Goal: Task Accomplishment & Management: Complete application form

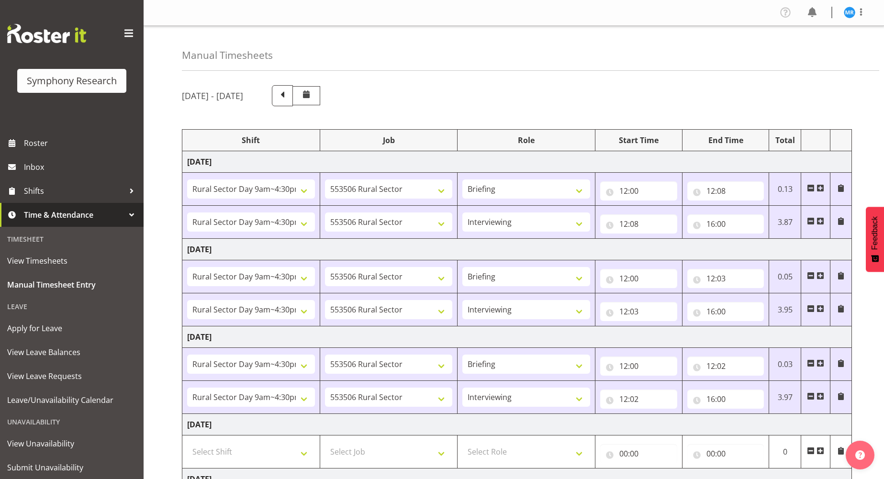
select select "81561"
select select "10587"
select select "81561"
select select "10587"
select select "47"
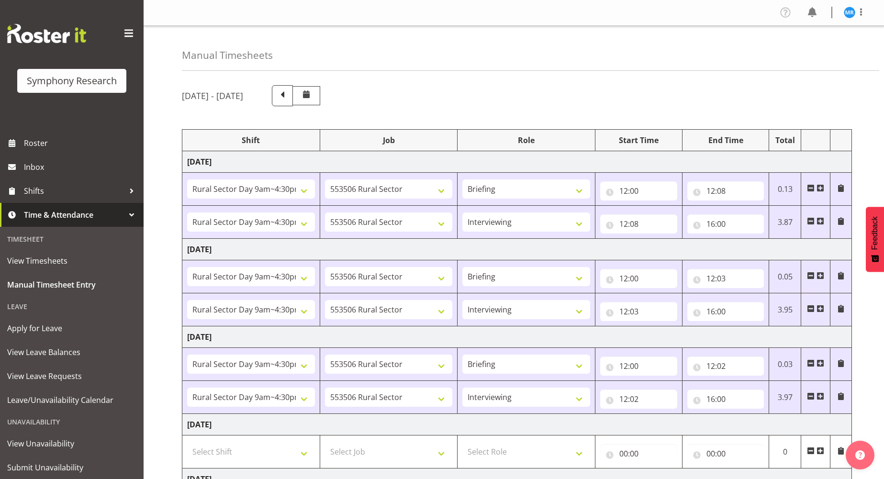
select select "81561"
select select "10587"
select select "81561"
select select "10587"
select select "47"
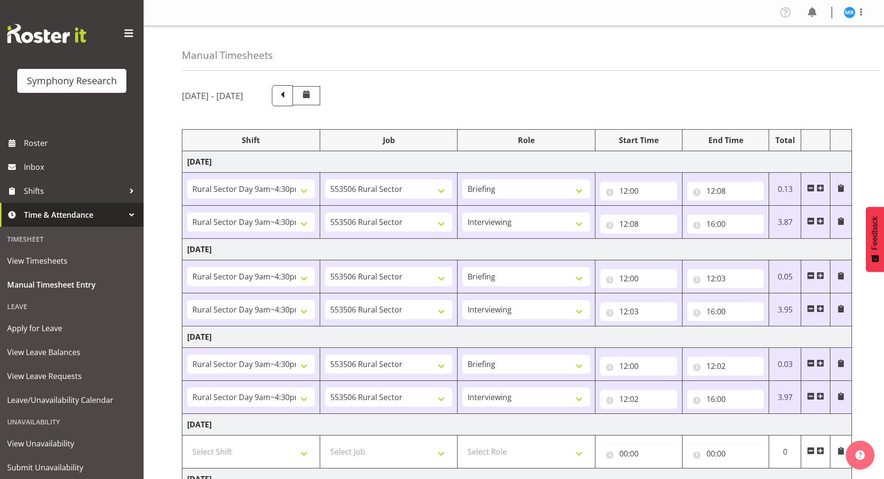
select select "81561"
select select "10587"
select select "81561"
select select "10587"
select select "47"
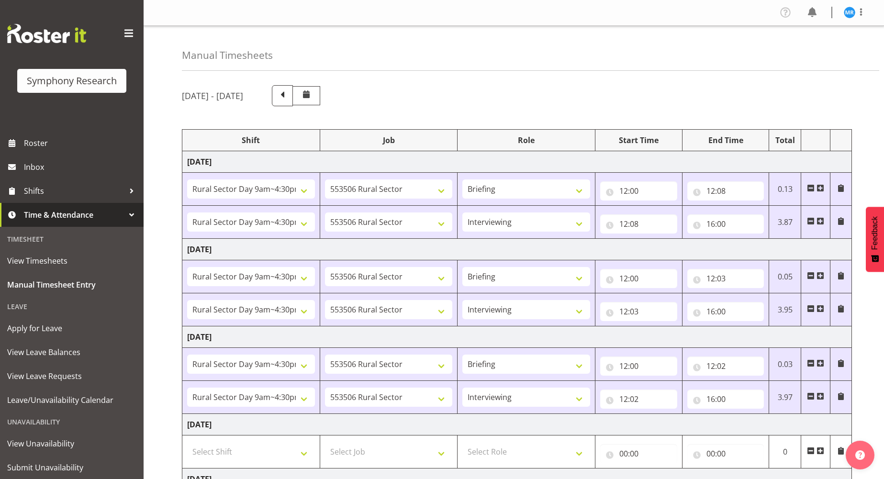
select select "81561"
select select "10587"
select select "81561"
select select "10587"
select select "47"
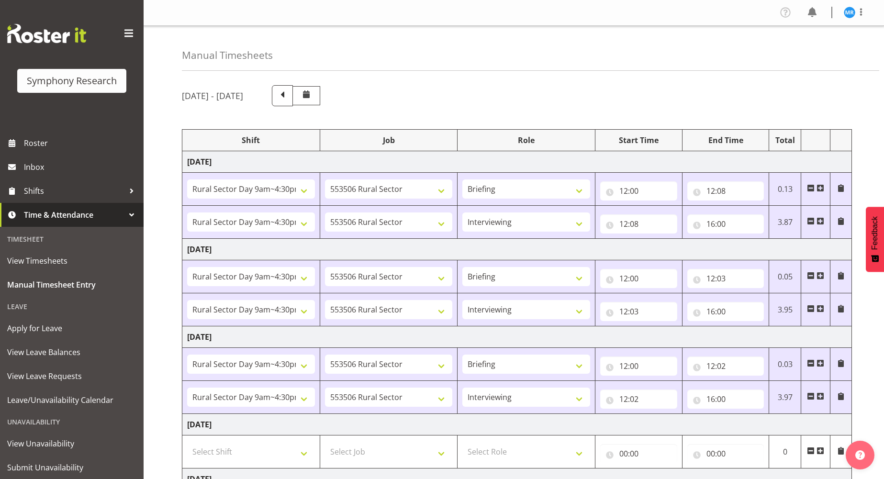
select select "81299"
select select "10587"
select select "81299"
select select "10587"
select select "47"
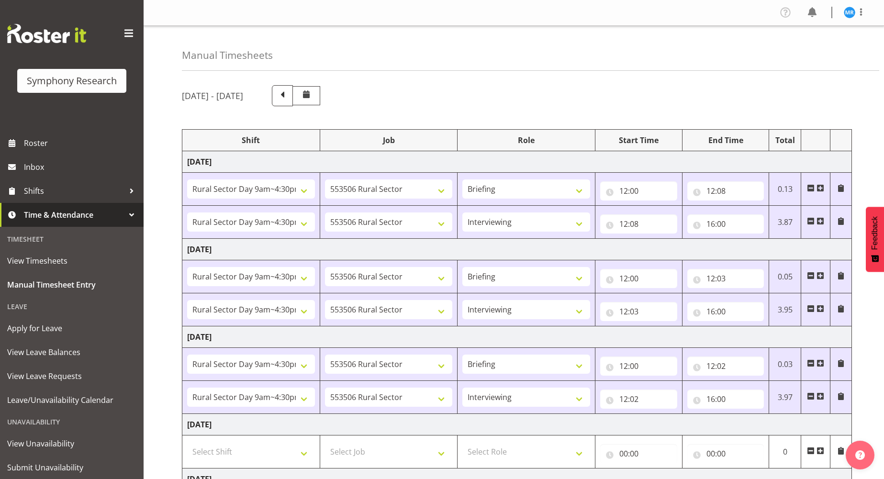
select select "81299"
select select "10587"
select select "47"
select select "81299"
select select "10587"
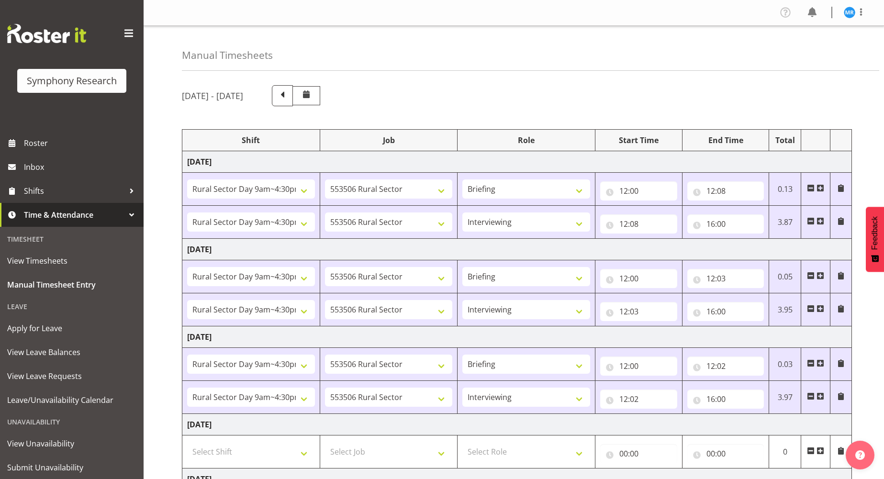
select select "81299"
select select "10587"
select select "47"
select select "81299"
select select "10587"
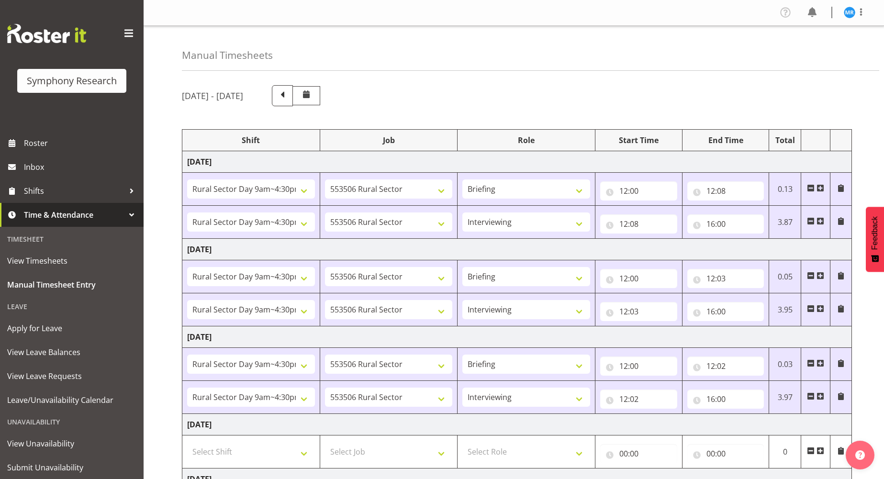
select select "47"
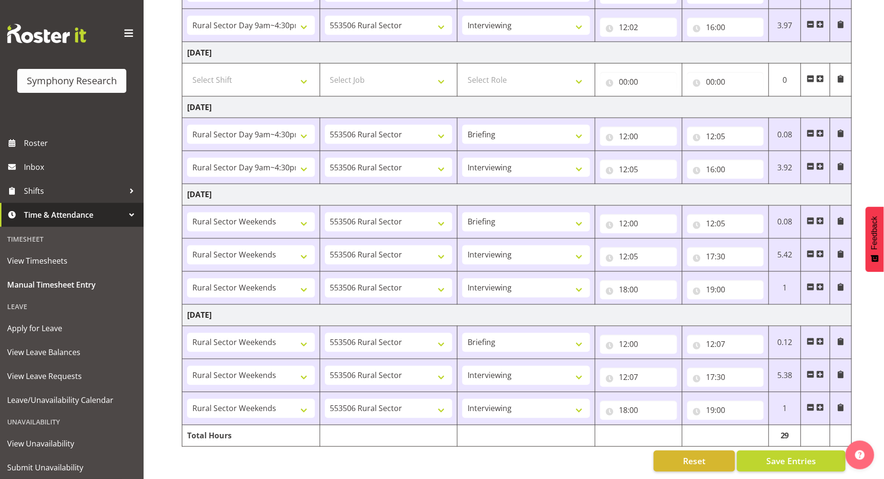
scroll to position [382, 0]
click at [798, 455] on span "Save Entries" at bounding box center [791, 461] width 50 height 12
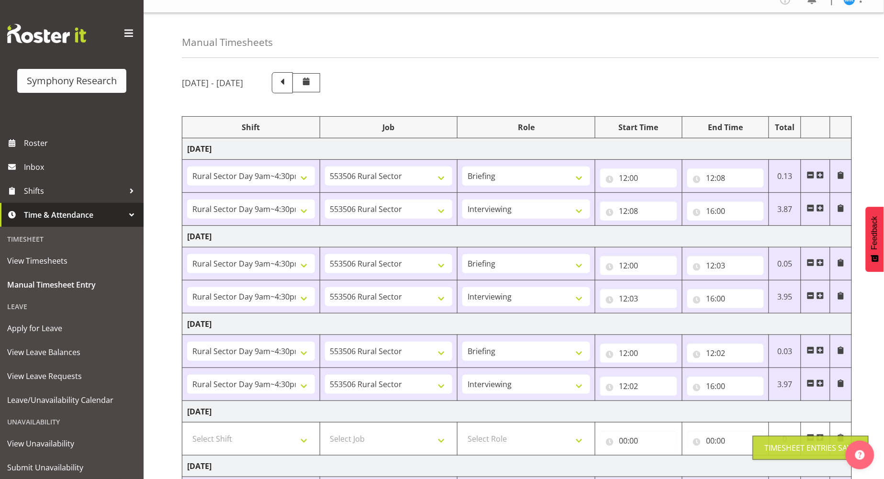
scroll to position [0, 0]
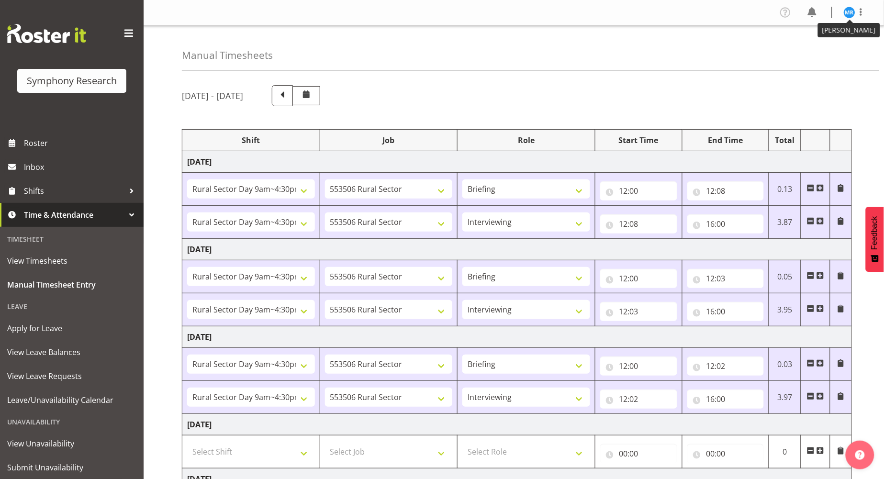
click at [853, 16] on img at bounding box center [849, 12] width 11 height 11
click at [810, 51] on link "Log Out" at bounding box center [821, 50] width 92 height 17
